Goal: Communication & Community: Participate in discussion

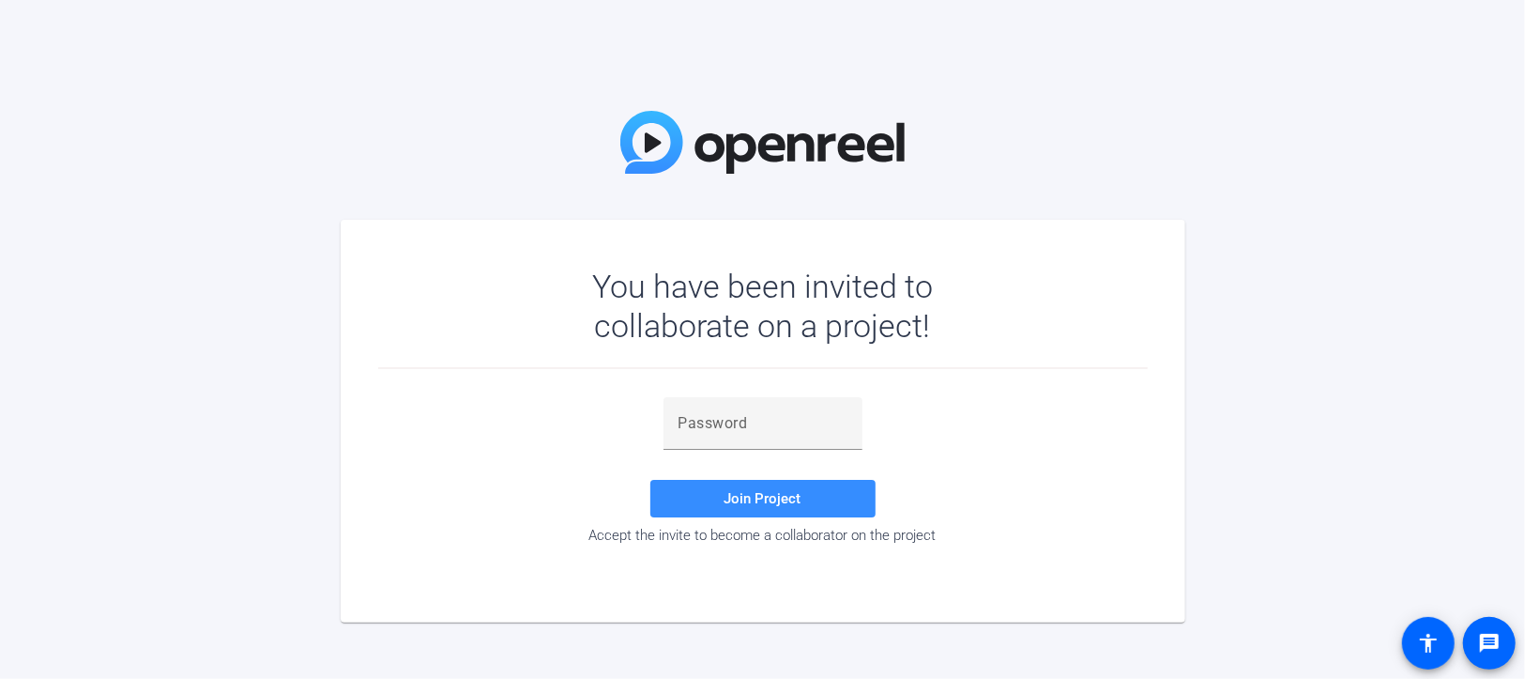
click at [270, 343] on div "You have been invited to collaborate on a project! Join Project Accept the invi…" at bounding box center [762, 339] width 1525 height 679
click at [769, 419] on input "text" at bounding box center [763, 423] width 169 height 23
paste input "iVkXrm"
type input "iVkXrm"
click at [746, 495] on span "Join Project" at bounding box center [763, 498] width 77 height 17
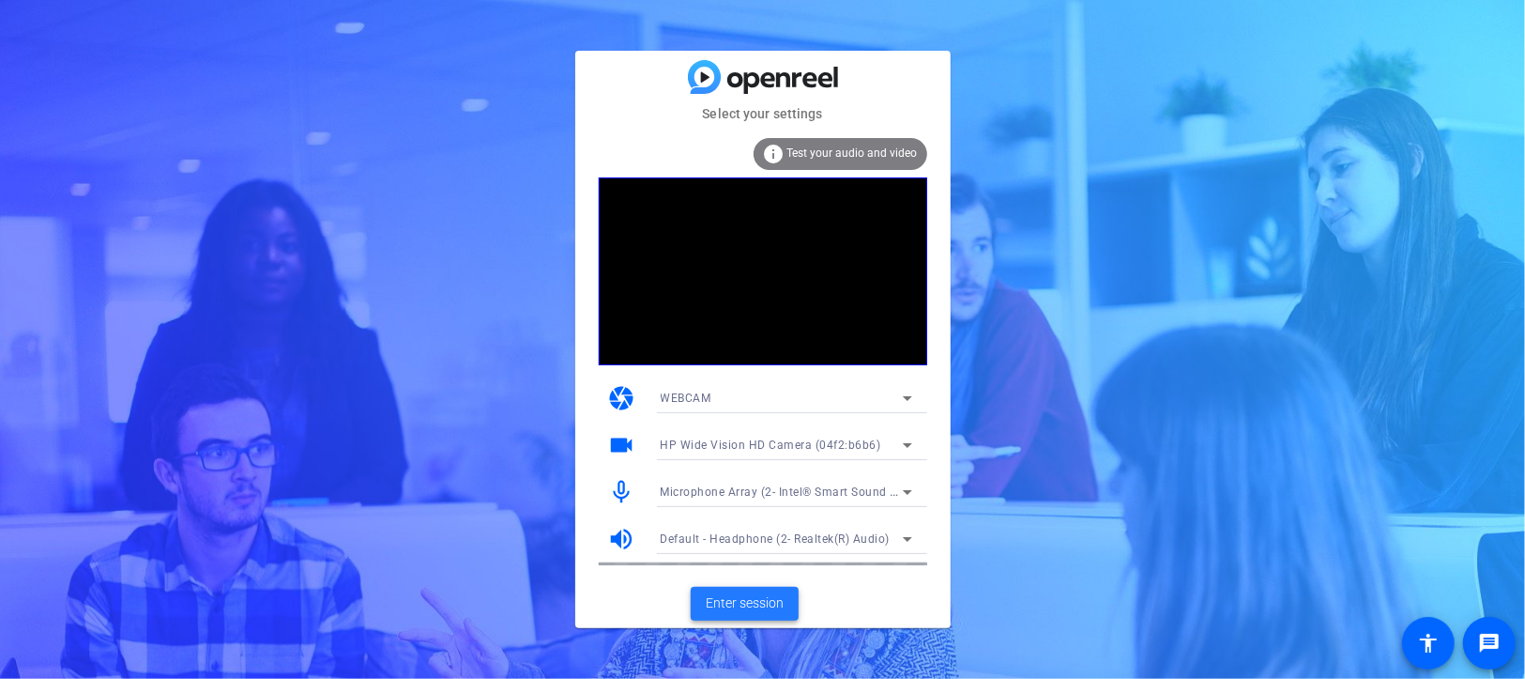
click at [745, 604] on span "Enter session" at bounding box center [745, 603] width 78 height 20
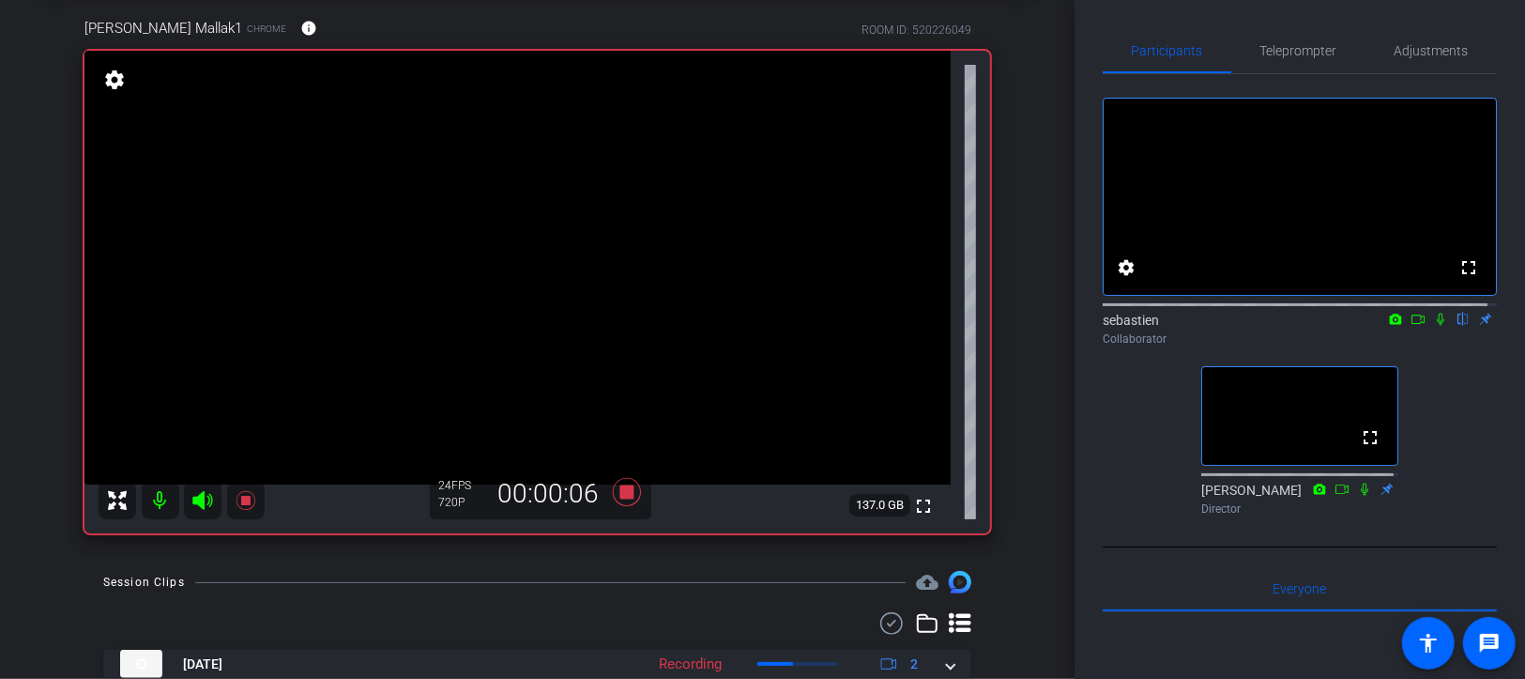
scroll to position [188, 0]
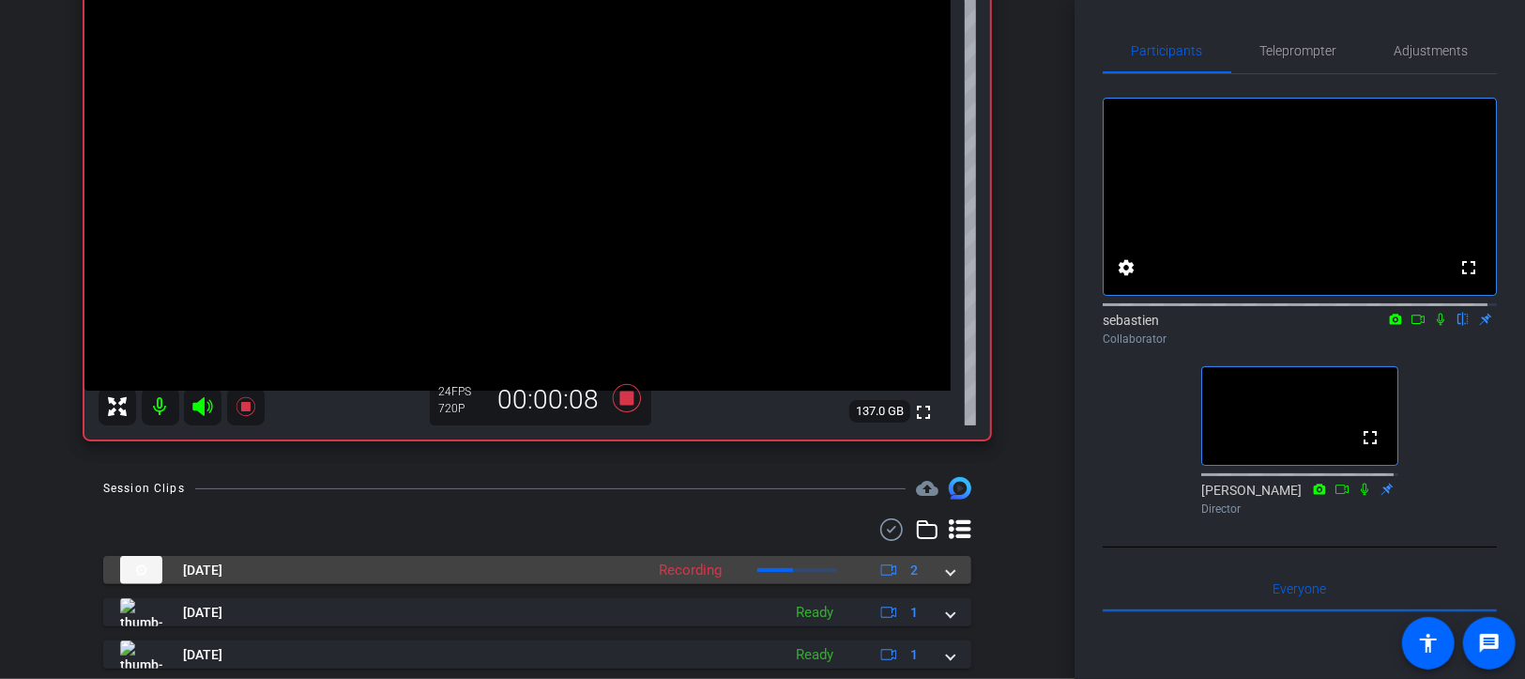
click at [944, 567] on mat-expansion-panel-header "[DATE] Recording 2" at bounding box center [537, 570] width 868 height 28
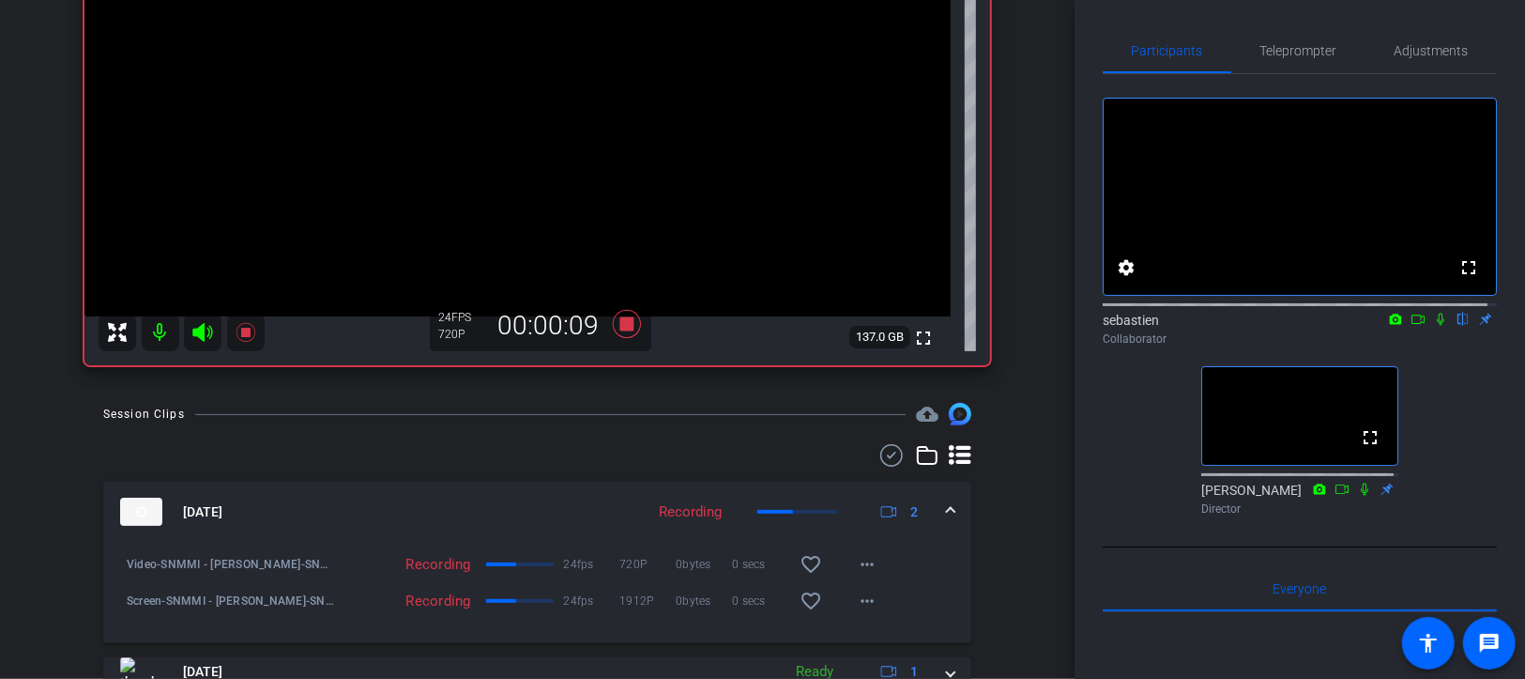
scroll to position [282, 0]
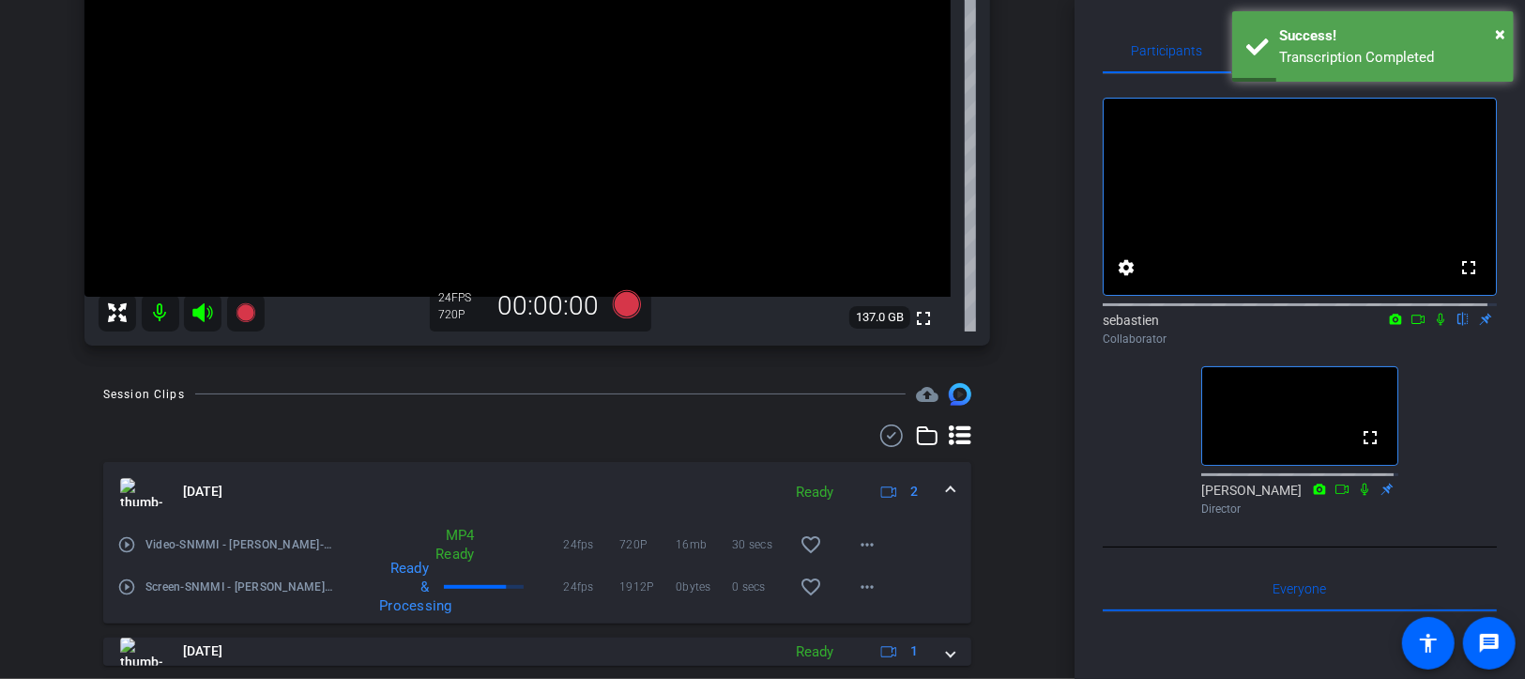
click at [128, 589] on mat-icon "play_circle_outline" at bounding box center [126, 586] width 19 height 19
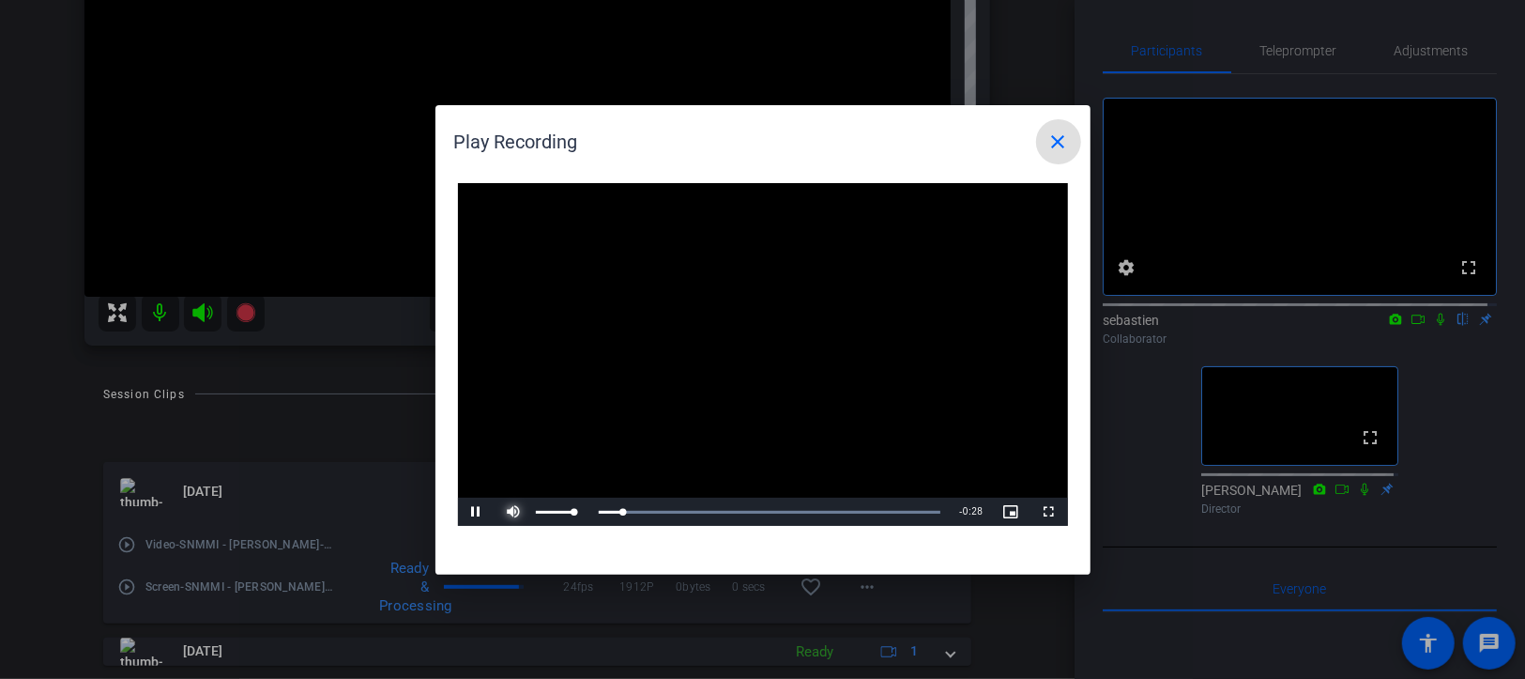
click at [506, 512] on span "Video Player" at bounding box center [515, 512] width 38 height 0
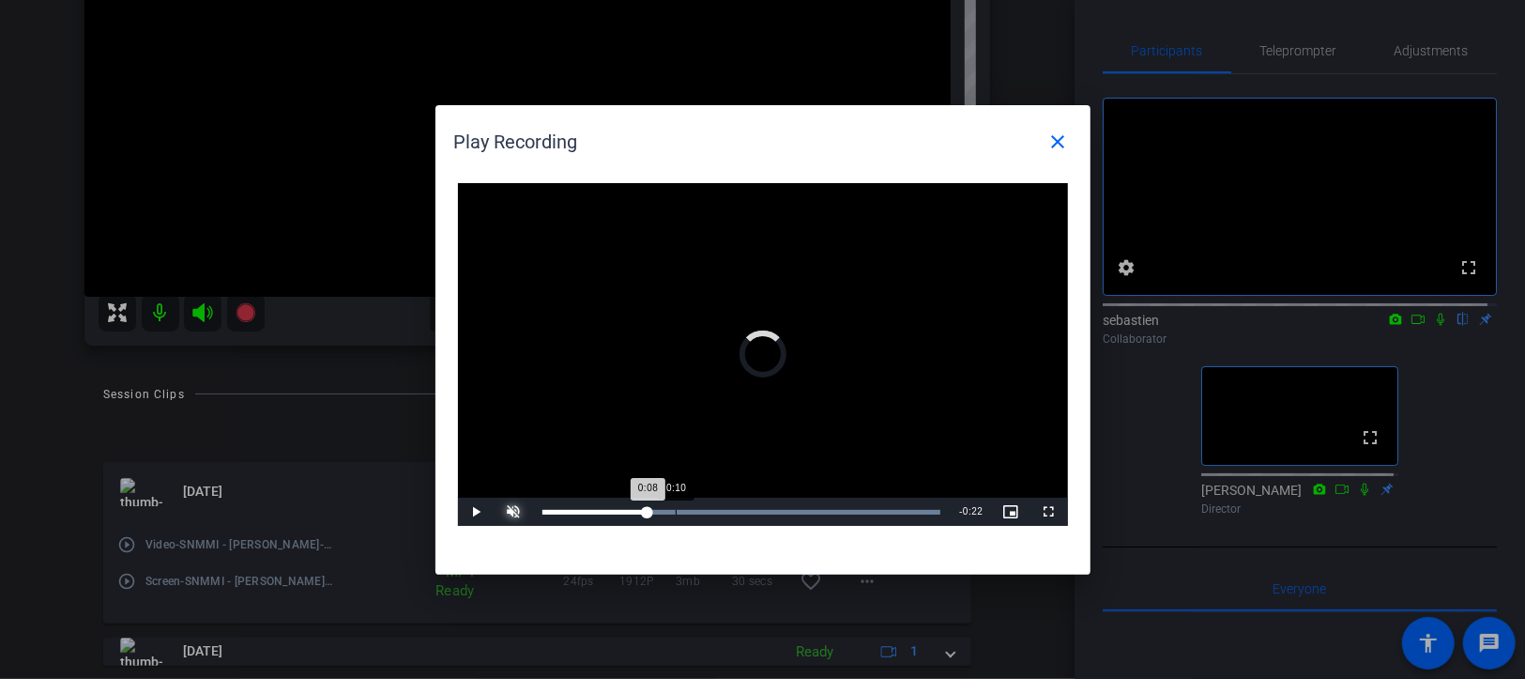
drag, startPoint x: 648, startPoint y: 510, endPoint x: 696, endPoint y: 510, distance: 47.9
click at [696, 510] on div "Loaded : 100.00% 0:10 0:08" at bounding box center [742, 512] width 399 height 5
click at [767, 512] on div "0:17" at bounding box center [766, 512] width 1 height 5
click at [856, 510] on div "Loaded : 100.00% 0:23 0:17" at bounding box center [742, 512] width 399 height 5
click at [1061, 133] on mat-icon "close" at bounding box center [1058, 141] width 23 height 23
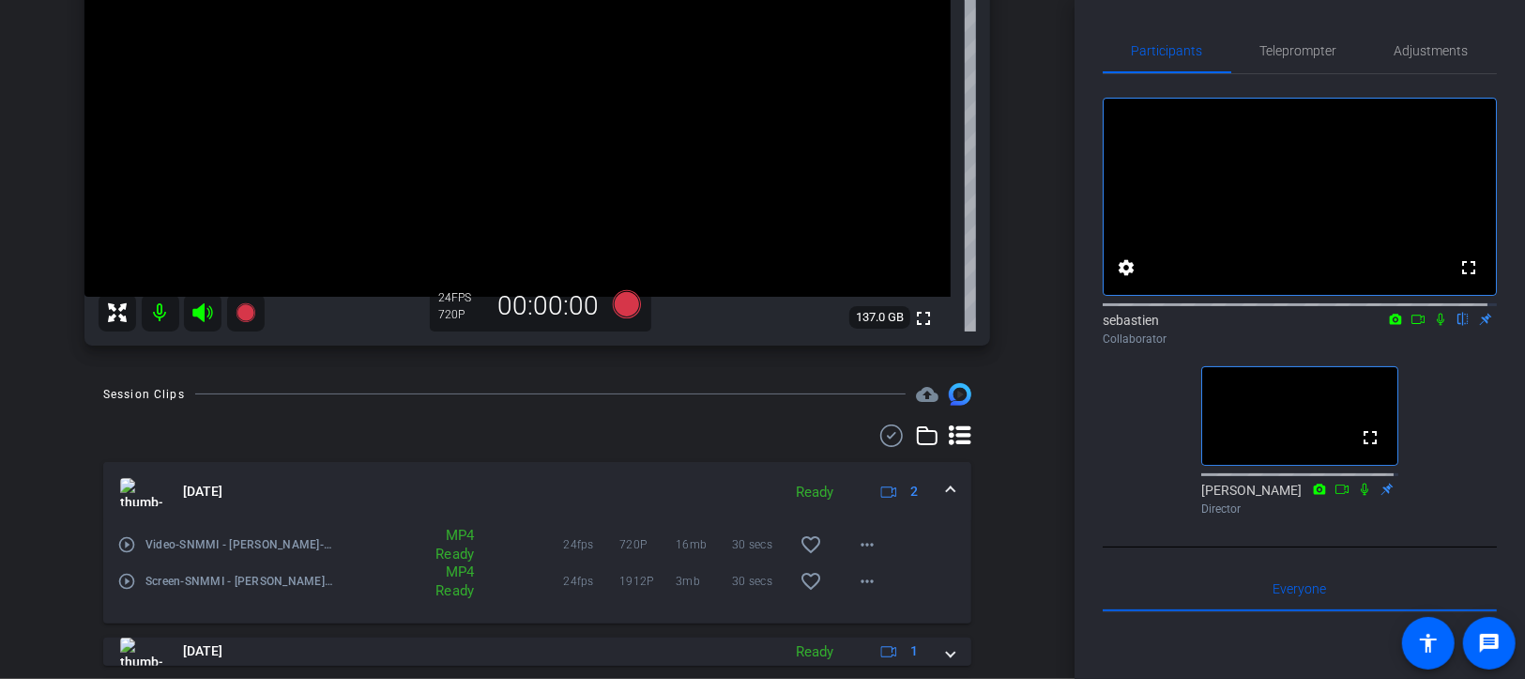
click at [939, 480] on mat-expansion-panel-header "[DATE] Ready 2" at bounding box center [537, 492] width 868 height 60
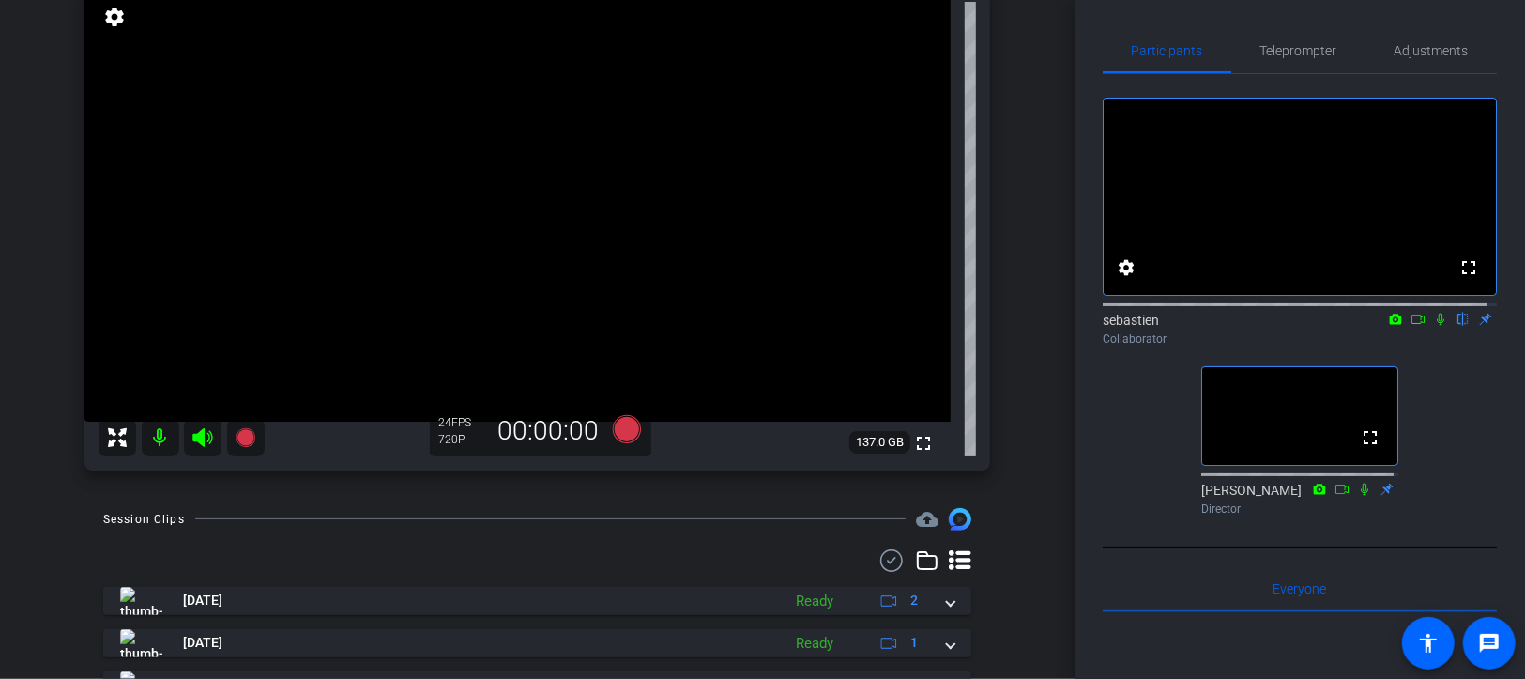
scroll to position [188, 0]
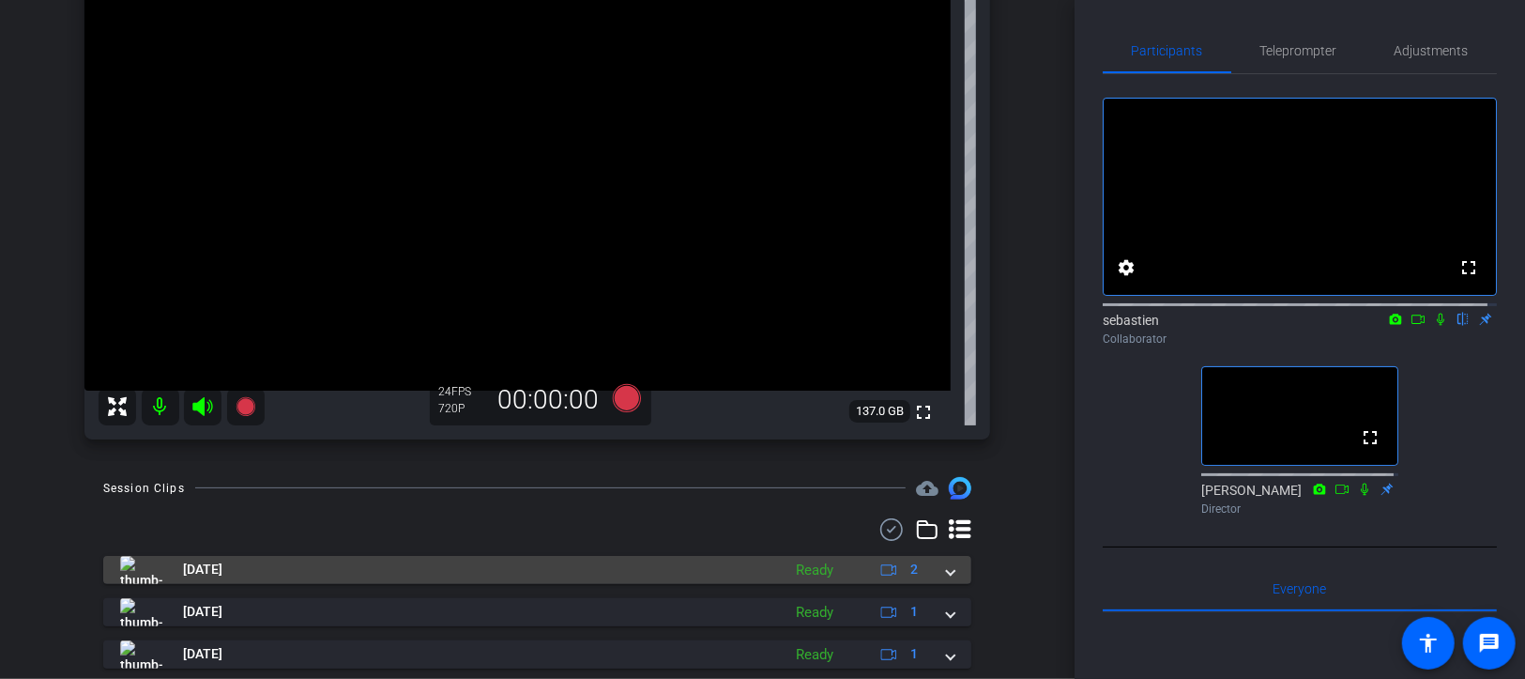
click at [947, 562] on span at bounding box center [951, 569] width 8 height 20
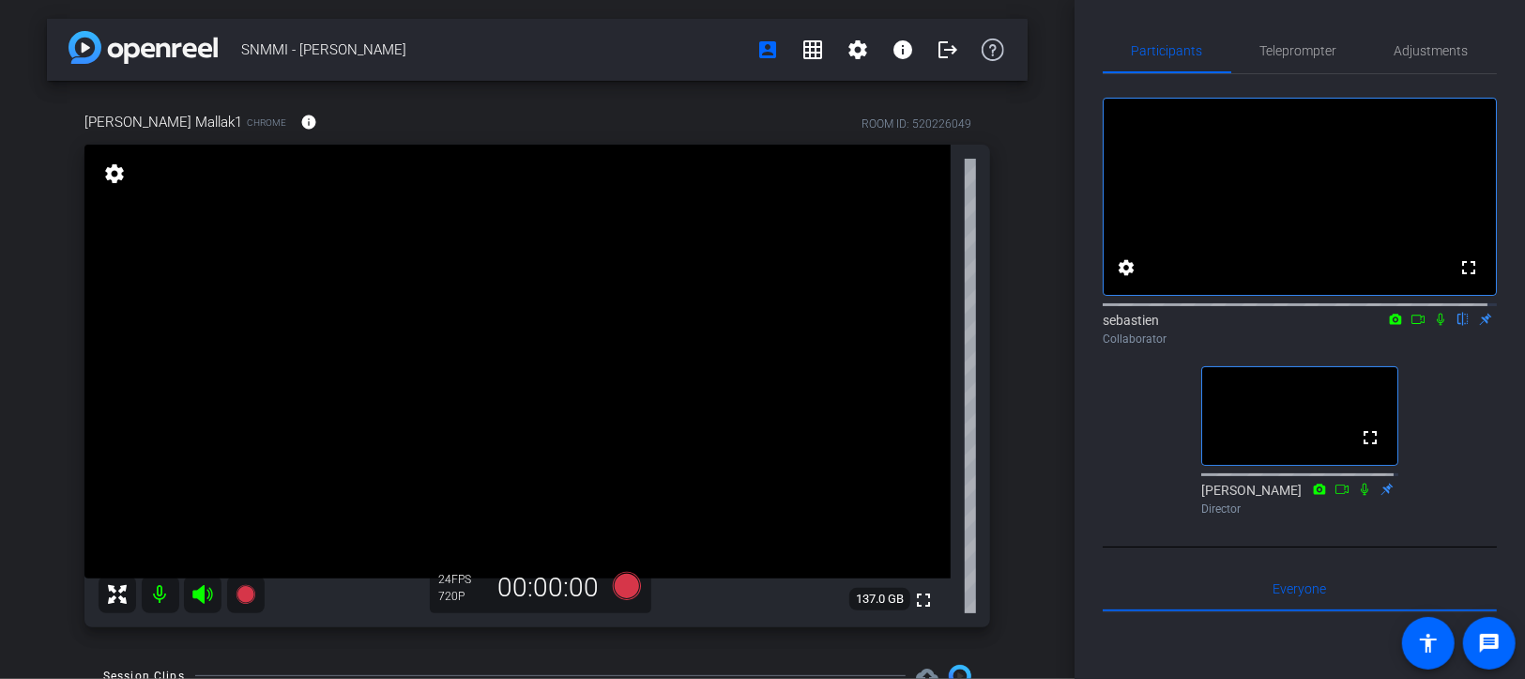
scroll to position [94, 0]
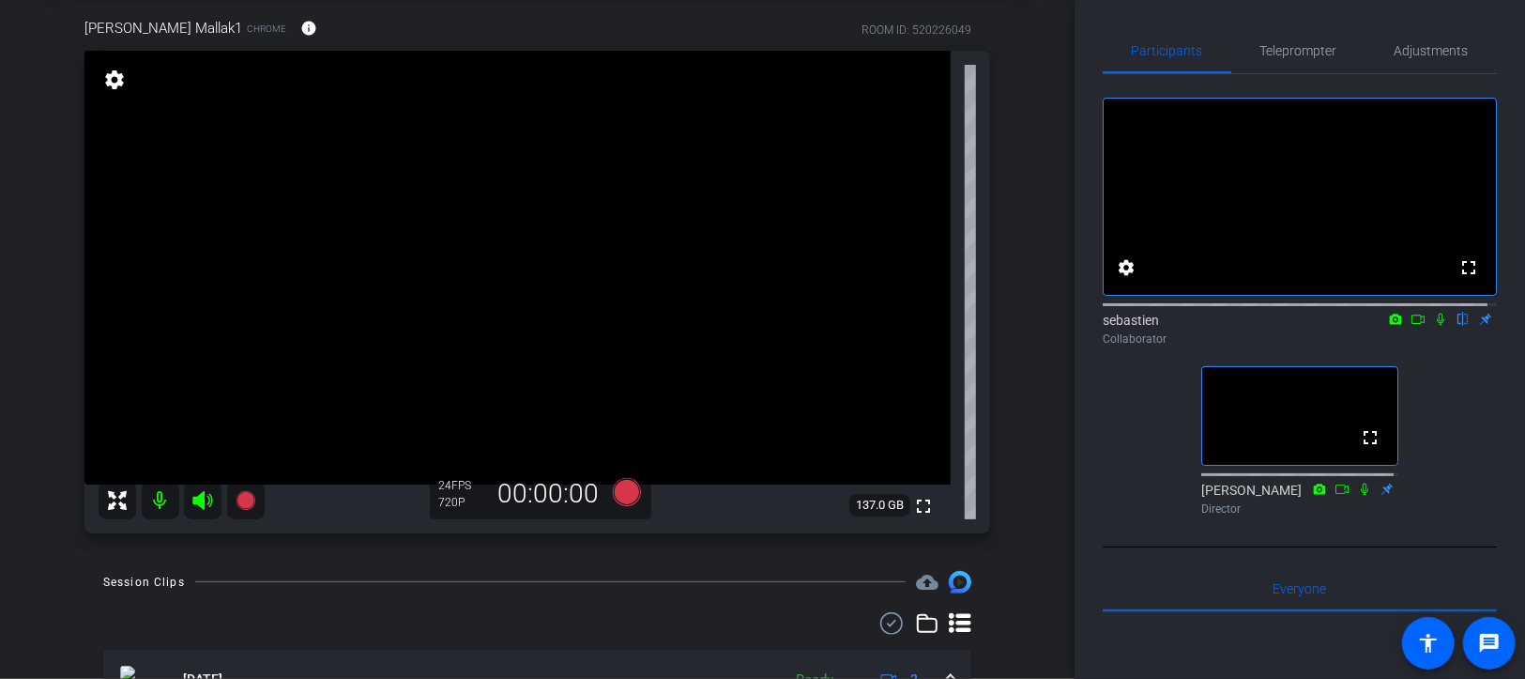
click at [1411, 326] on icon at bounding box center [1418, 319] width 15 height 13
click at [1460, 326] on icon at bounding box center [1464, 319] width 8 height 12
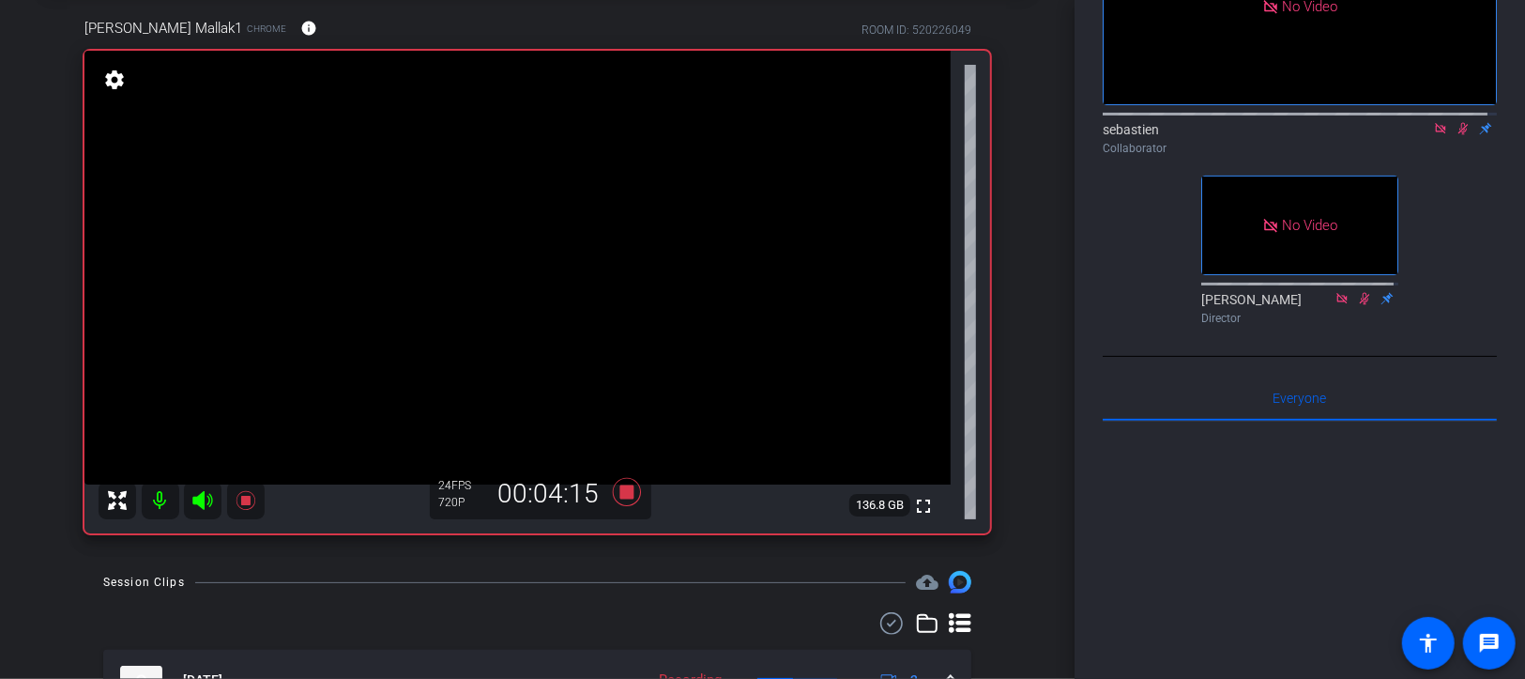
scroll to position [0, 0]
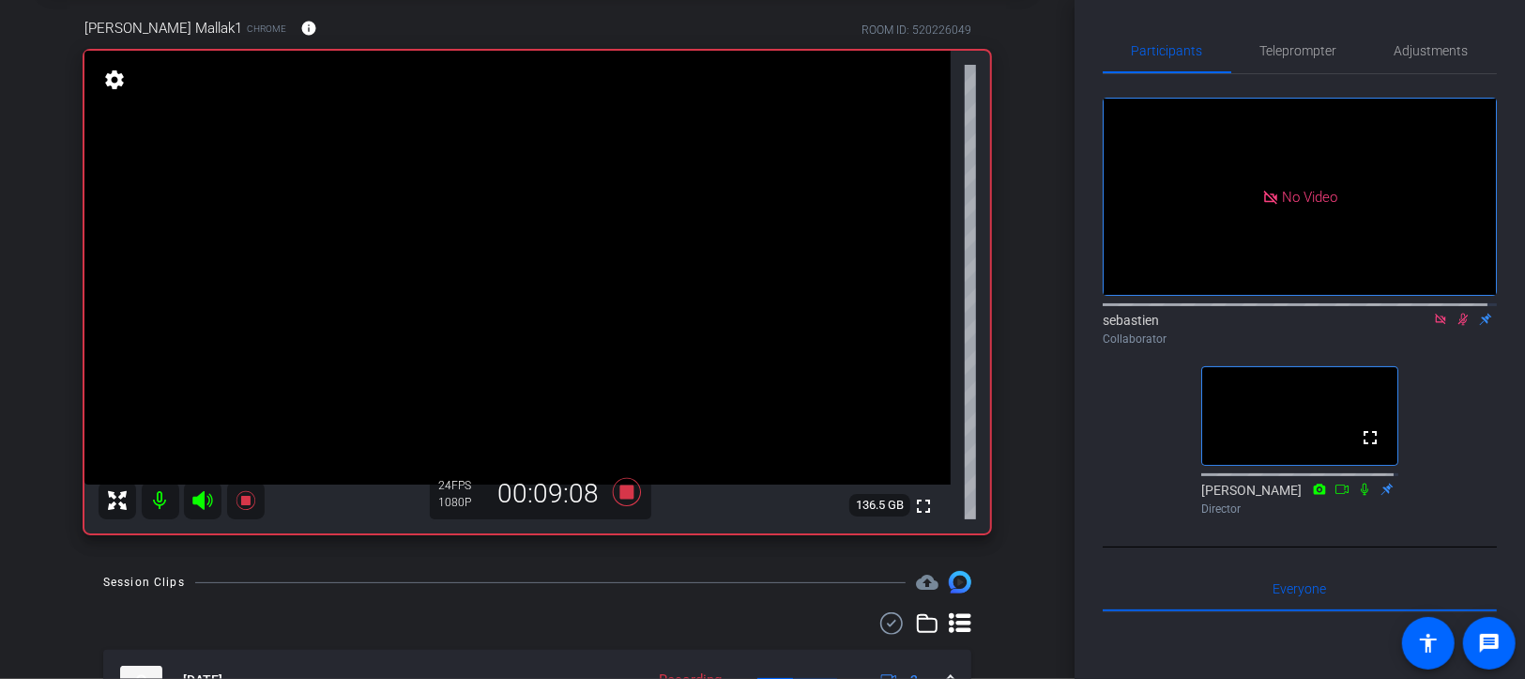
click at [1433, 326] on icon at bounding box center [1440, 319] width 15 height 13
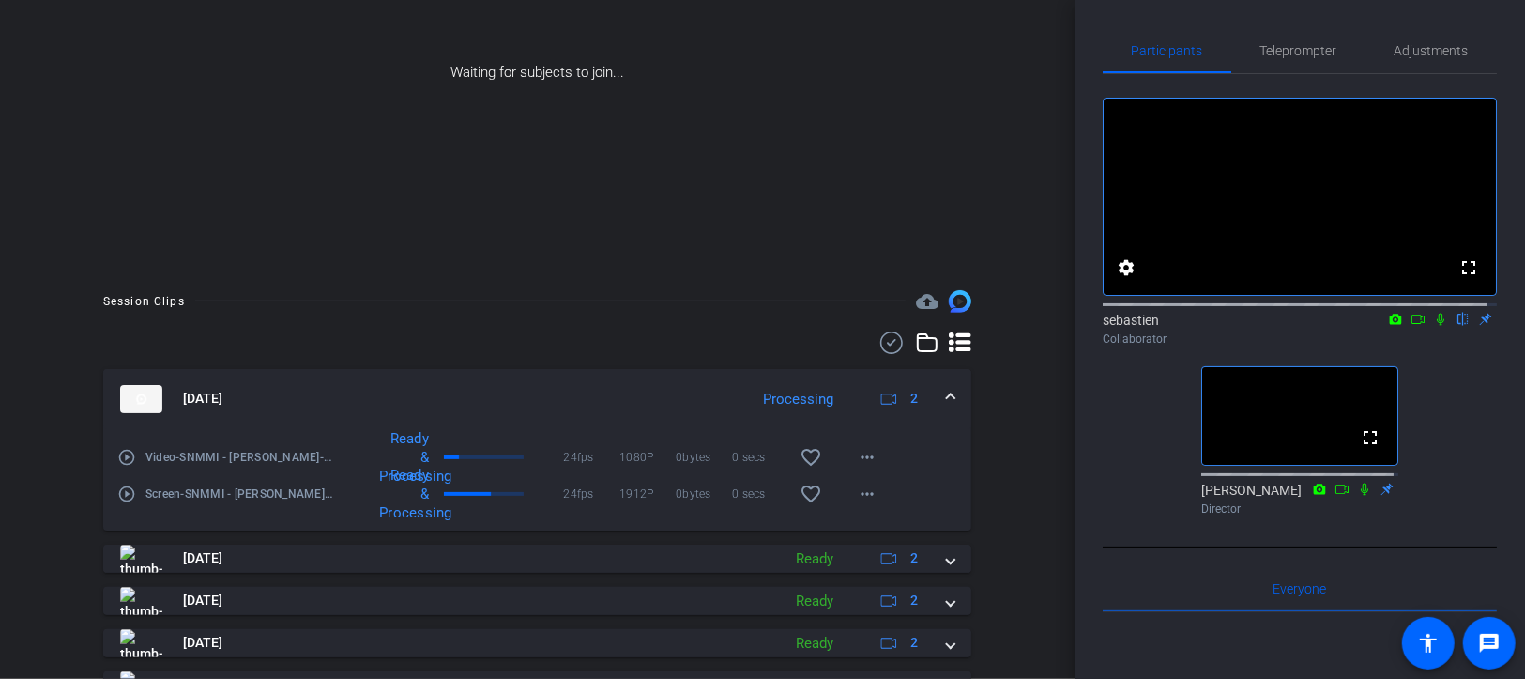
scroll to position [394, 0]
